Goal: Task Accomplishment & Management: Manage account settings

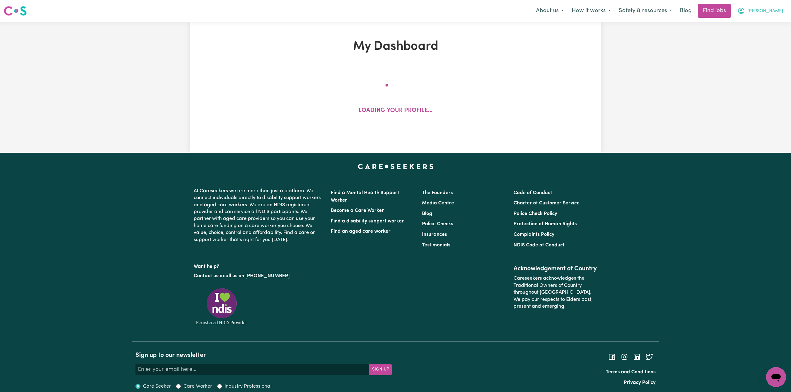
drag, startPoint x: 0, startPoint y: 0, endPoint x: 775, endPoint y: 12, distance: 775.1
click at [775, 12] on span "Laura" at bounding box center [765, 11] width 36 height 7
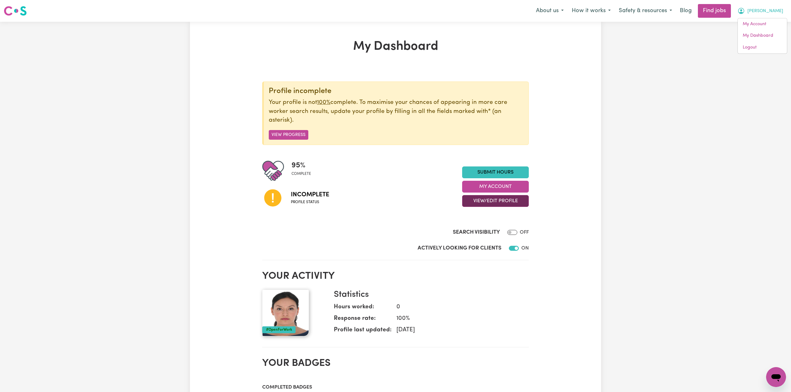
click at [502, 201] on button "View/Edit Profile" at bounding box center [495, 201] width 67 height 12
click at [482, 232] on link "Edit Profile" at bounding box center [491, 229] width 58 height 12
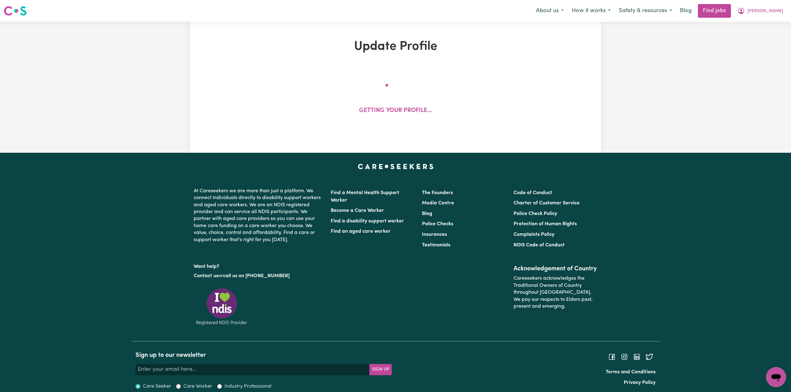
select select "female"
select select "Student Visa"
select select "Studying a healthcare related degree or qualification"
select select "45"
select select "55"
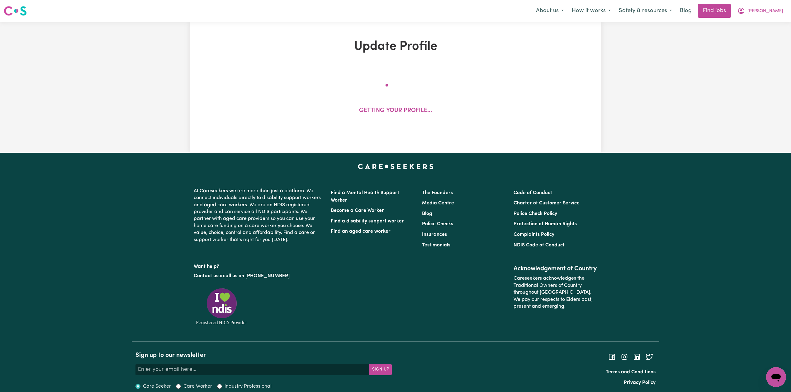
select select "85"
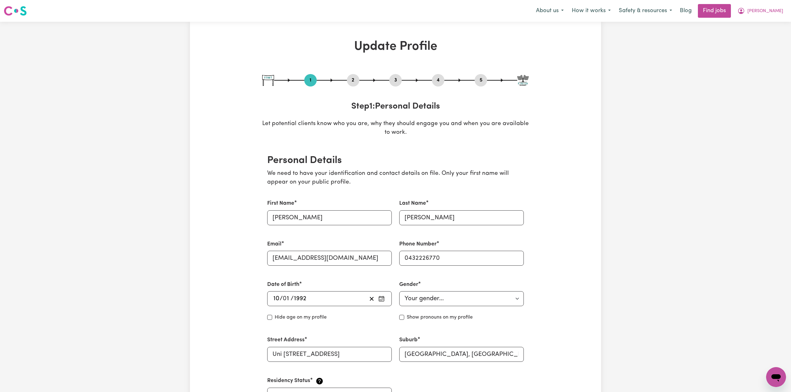
click at [356, 80] on button "2" at bounding box center [353, 80] width 12 height 8
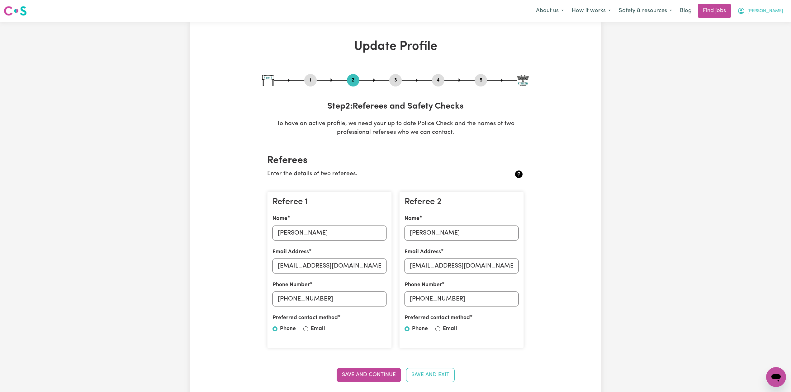
click at [772, 8] on span "Laura" at bounding box center [765, 11] width 36 height 7
click at [761, 45] on link "Logout" at bounding box center [761, 48] width 49 height 12
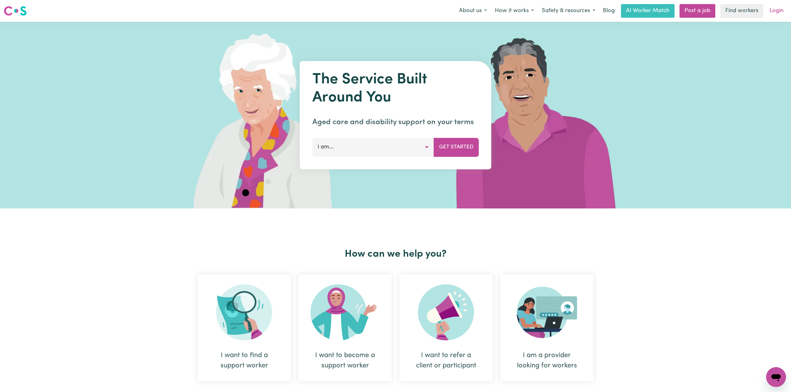
click at [765, 13] on link "Login" at bounding box center [775, 11] width 21 height 14
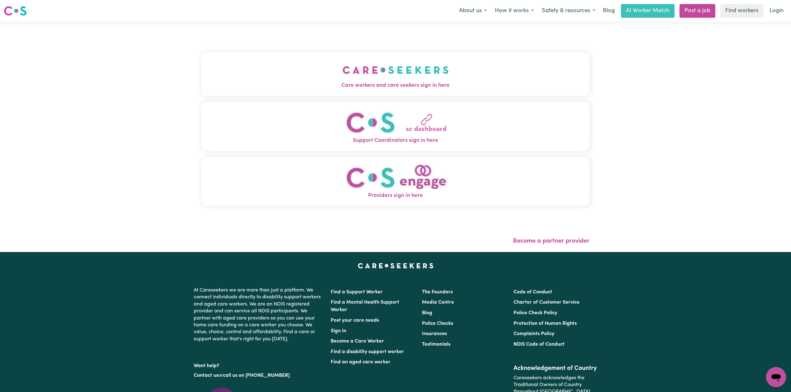
click at [243, 93] on button "Care workers and care seekers sign in here" at bounding box center [395, 74] width 388 height 44
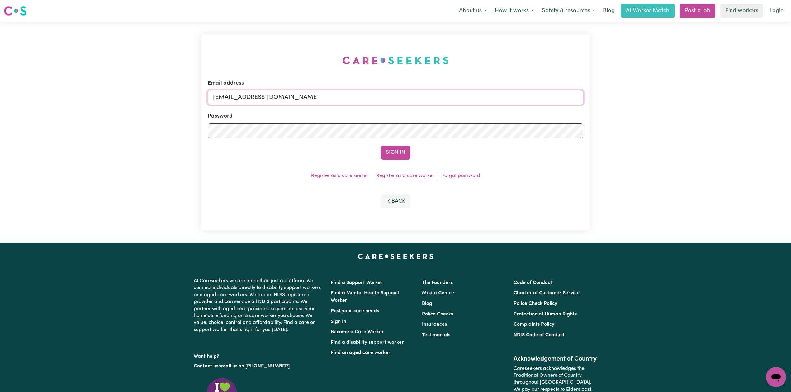
drag, startPoint x: 294, startPoint y: 101, endPoint x: 291, endPoint y: 101, distance: 3.4
click at [294, 101] on input "onboardingcs@careseekers.com.au" at bounding box center [395, 97] width 375 height 15
drag, startPoint x: 244, startPoint y: 92, endPoint x: 420, endPoint y: 116, distance: 177.5
click at [420, 116] on form "Email address Superuser~jakedworkin@hotmail.com Password Sign In" at bounding box center [395, 119] width 375 height 80
type input "Superuser~faditanoli@yahoo.com"
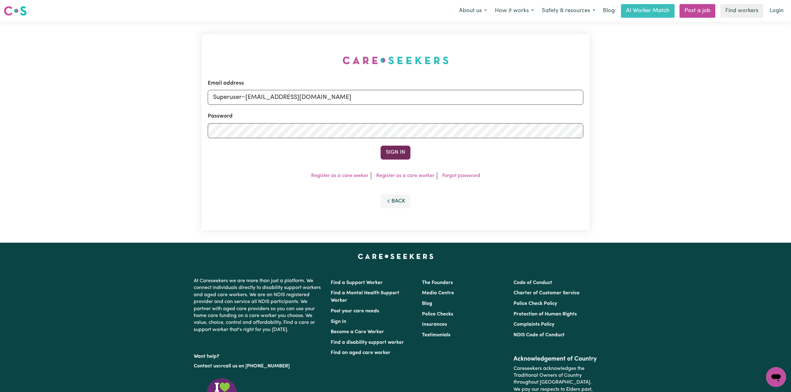
click at [387, 153] on button "Sign In" at bounding box center [395, 153] width 30 height 14
